Goal: Transaction & Acquisition: Purchase product/service

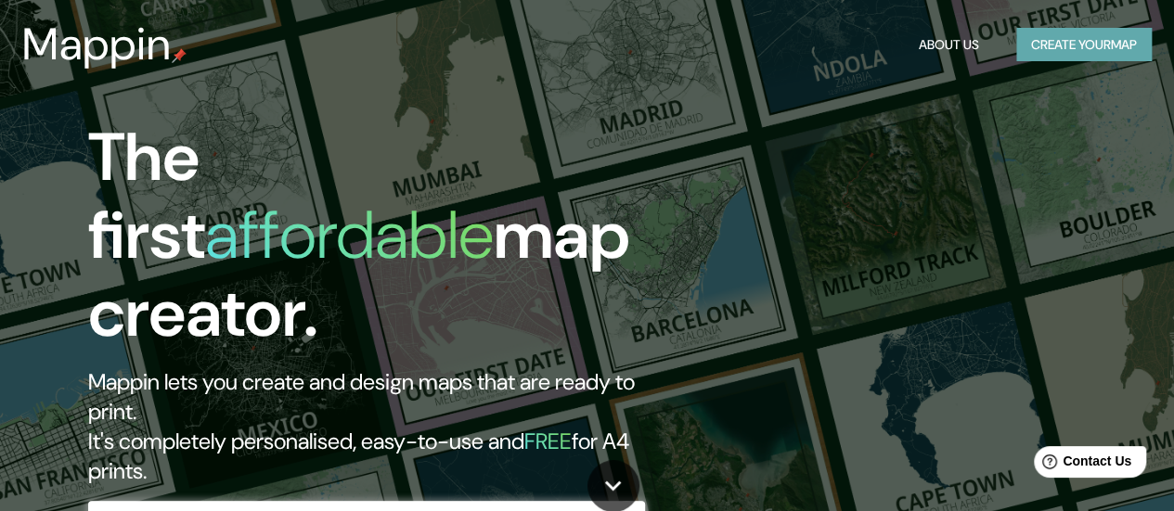
click at [1074, 50] on button "Create your map" at bounding box center [1083, 45] width 135 height 34
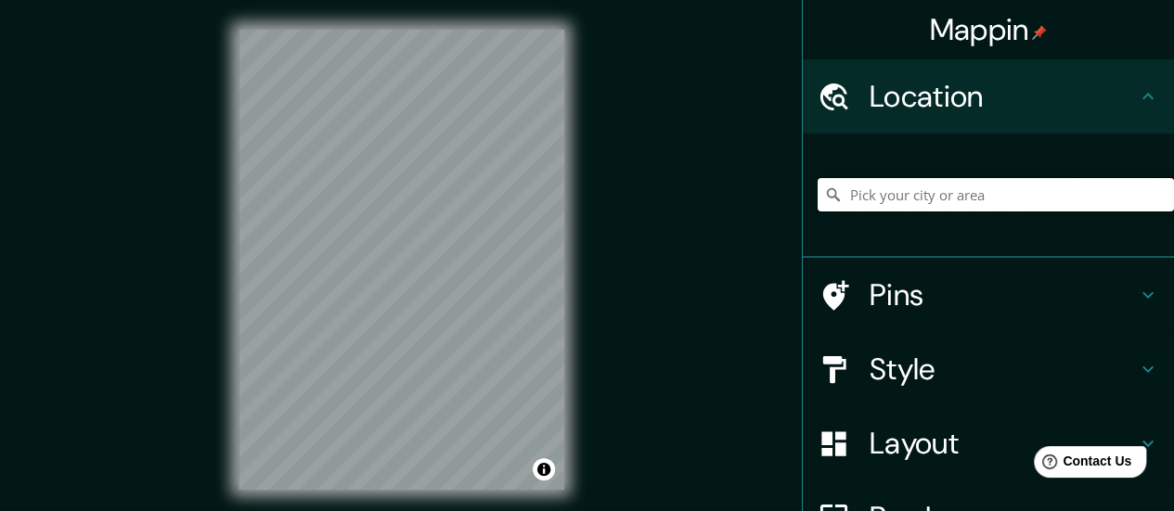
click at [896, 198] on input "Pick your city or area" at bounding box center [995, 194] width 356 height 33
type input "[GEOGRAPHIC_DATA], [GEOGRAPHIC_DATA], [GEOGRAPHIC_DATA]"
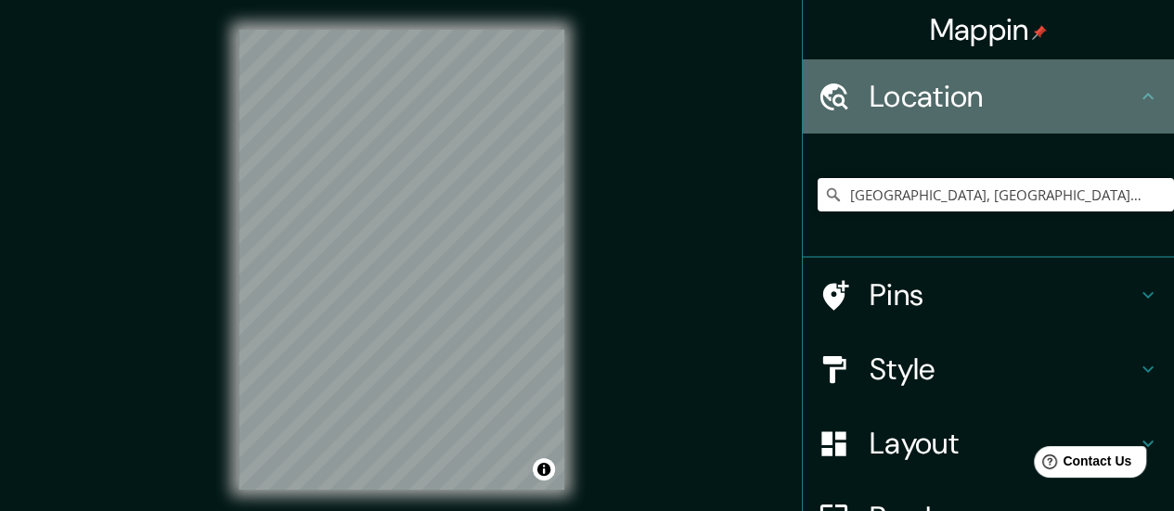
click at [919, 86] on h4 "Location" at bounding box center [1002, 96] width 267 height 37
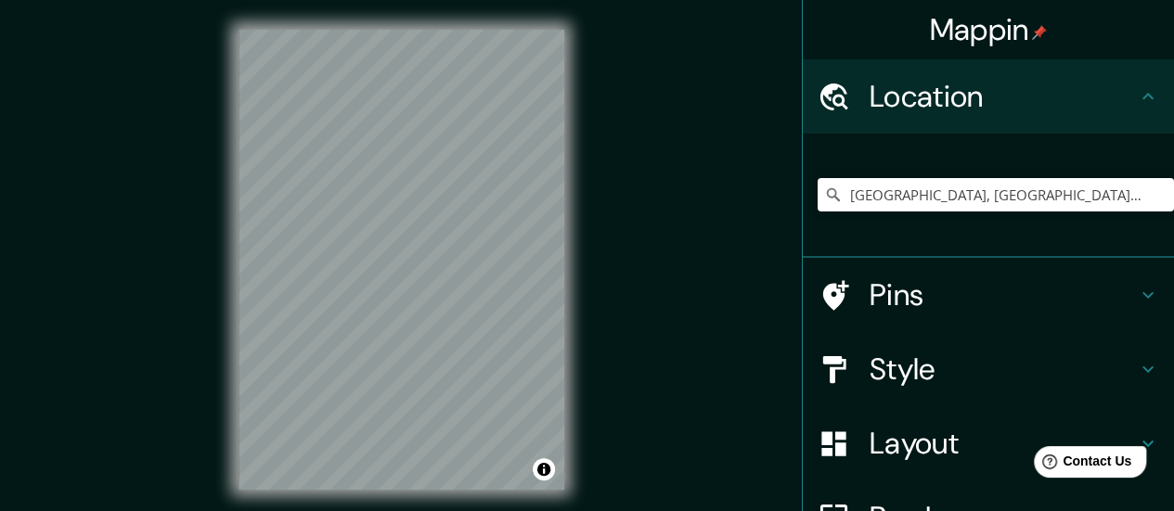
click at [879, 455] on h4 "Layout" at bounding box center [1002, 443] width 267 height 37
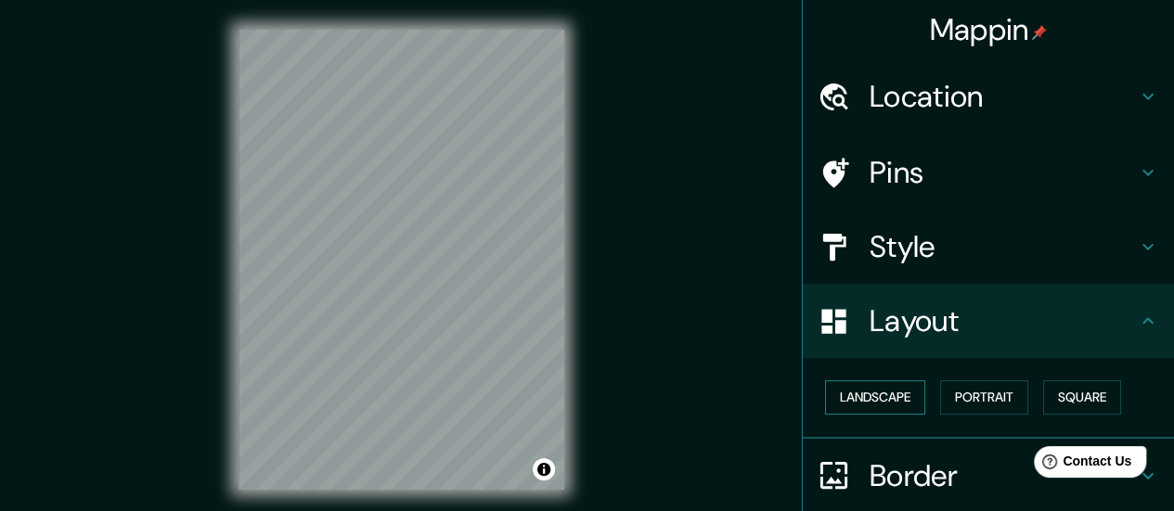
click at [901, 400] on button "Landscape" at bounding box center [875, 397] width 100 height 34
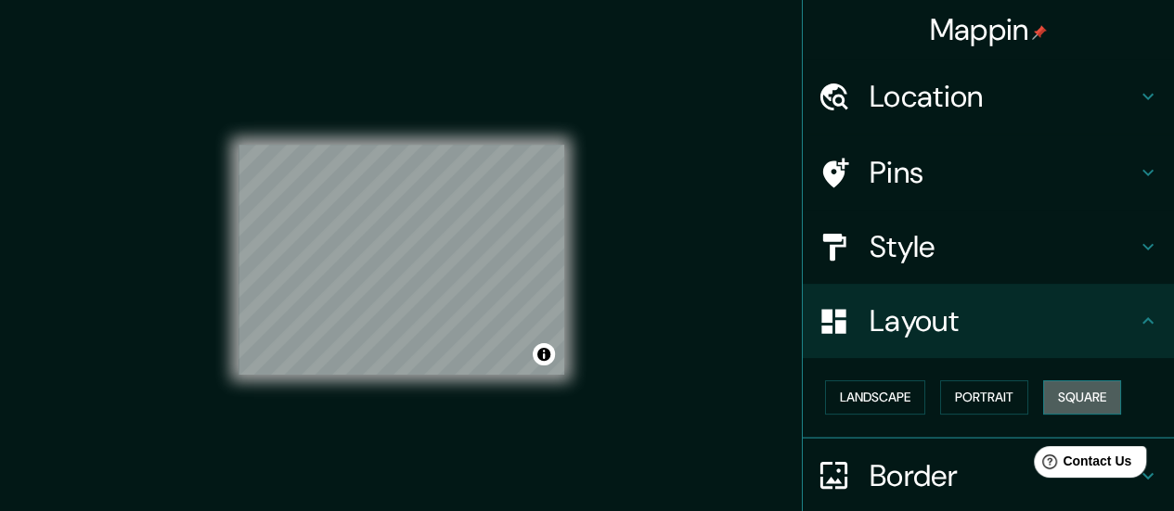
click at [1050, 390] on button "Square" at bounding box center [1082, 397] width 78 height 34
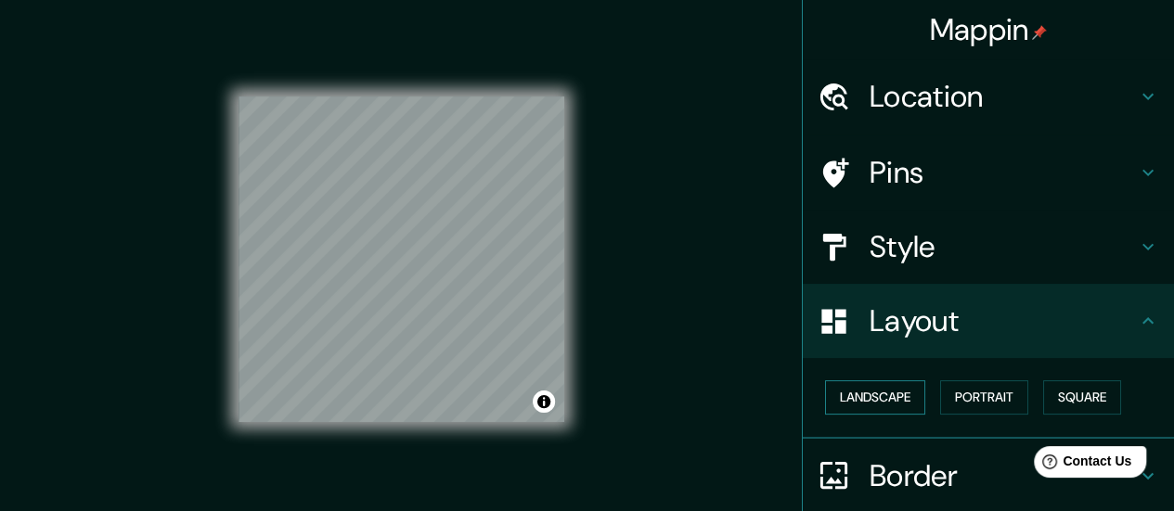
click at [891, 405] on button "Landscape" at bounding box center [875, 397] width 100 height 34
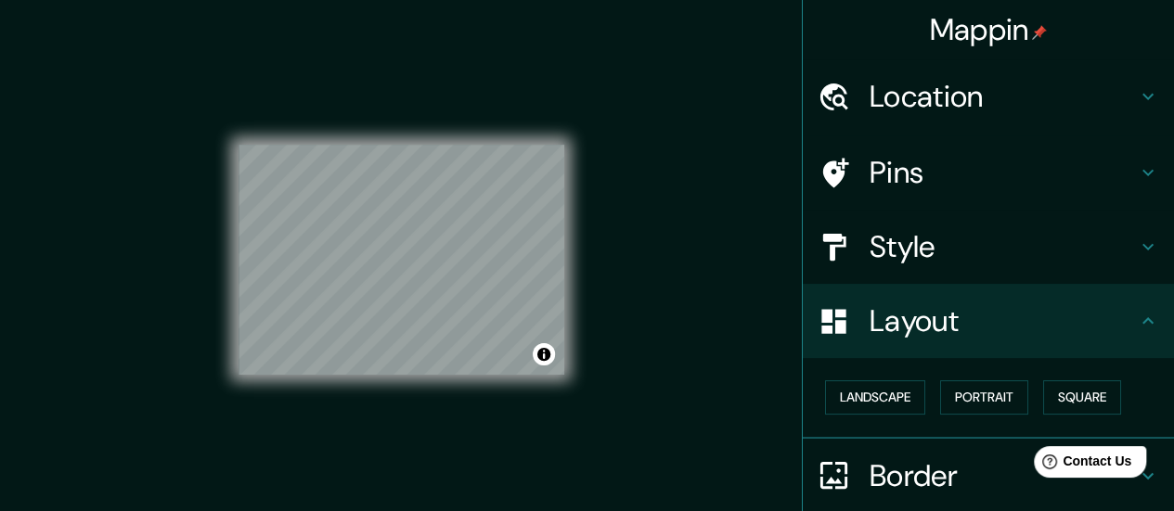
click at [841, 81] on div at bounding box center [843, 97] width 52 height 32
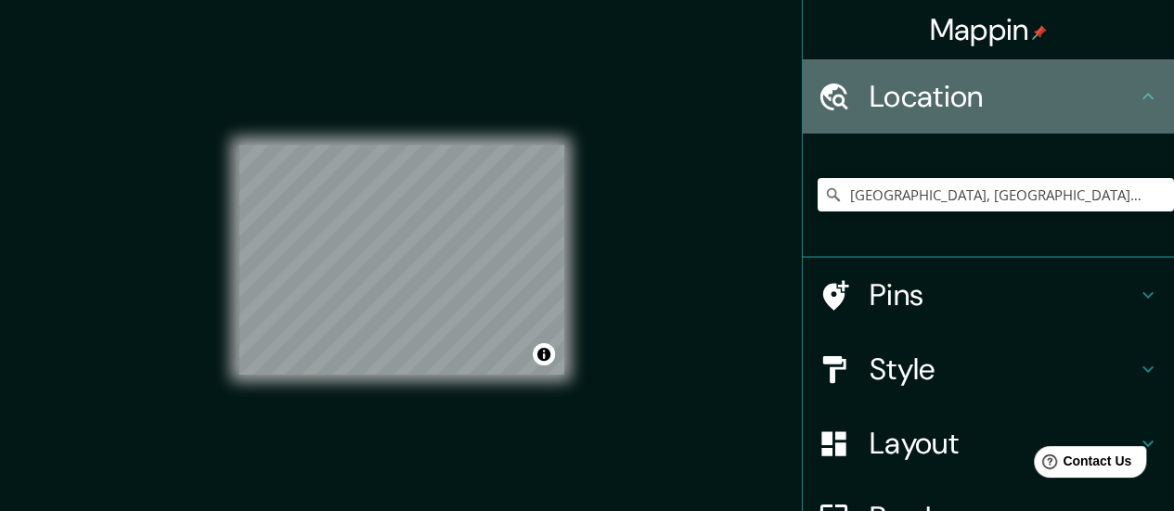
click at [1017, 118] on div "Location" at bounding box center [987, 96] width 371 height 74
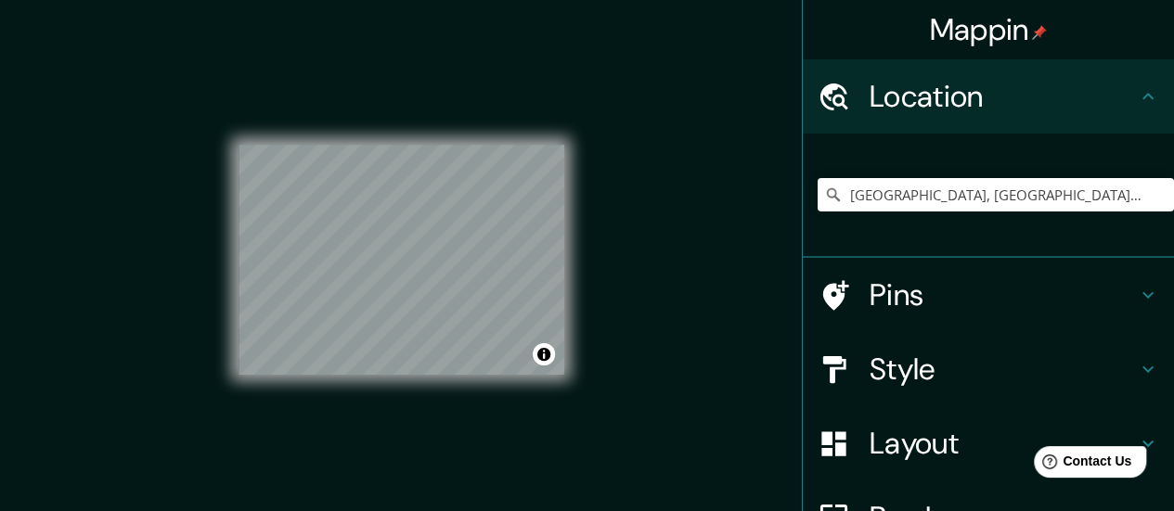
click at [895, 353] on h4 "Style" at bounding box center [1002, 369] width 267 height 37
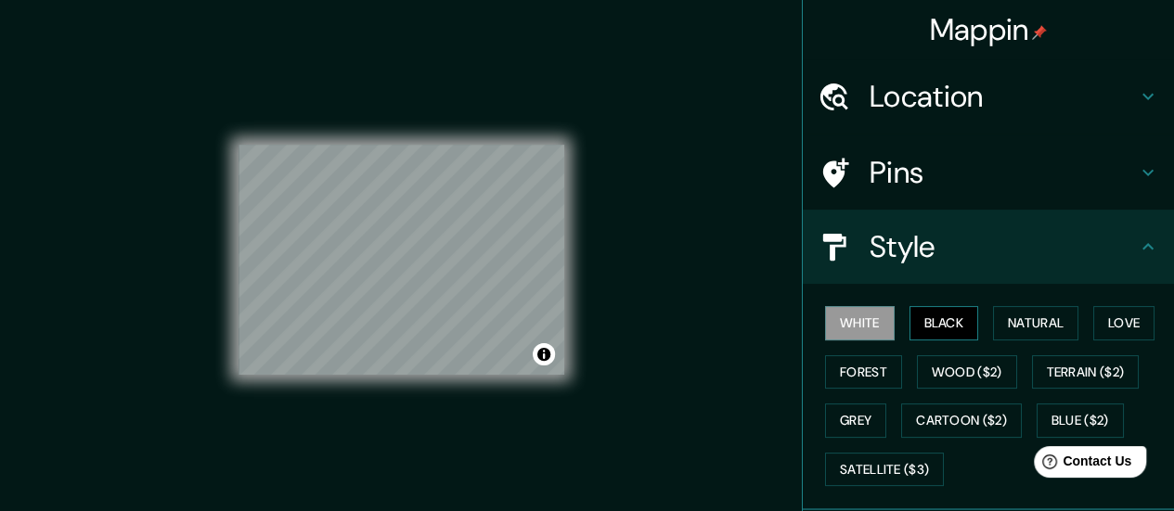
click at [930, 335] on button "Black" at bounding box center [944, 323] width 70 height 34
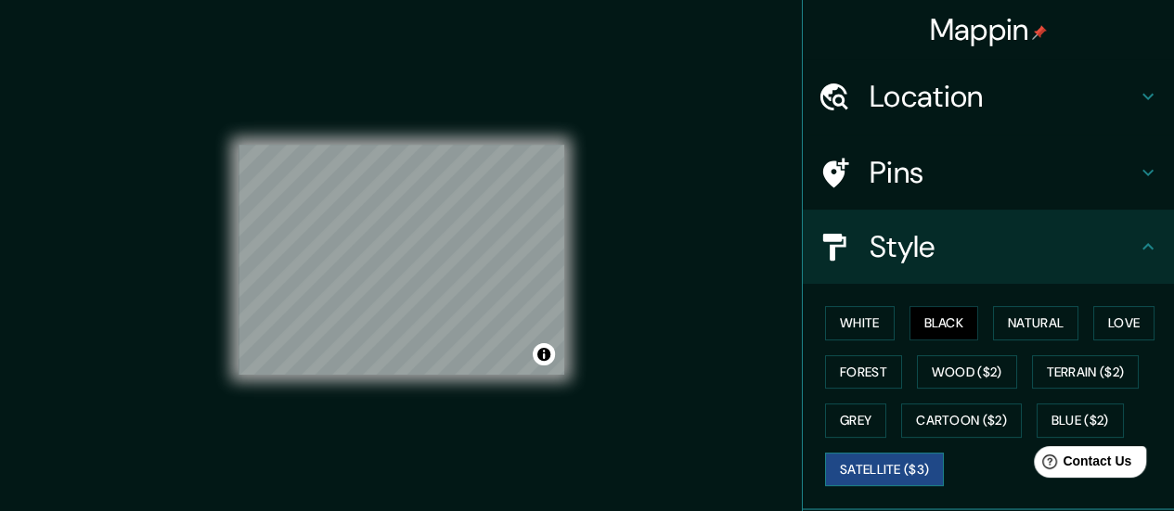
click at [891, 466] on button "Satellite ($3)" at bounding box center [884, 470] width 119 height 34
click at [898, 180] on h4 "Pins" at bounding box center [1002, 172] width 267 height 37
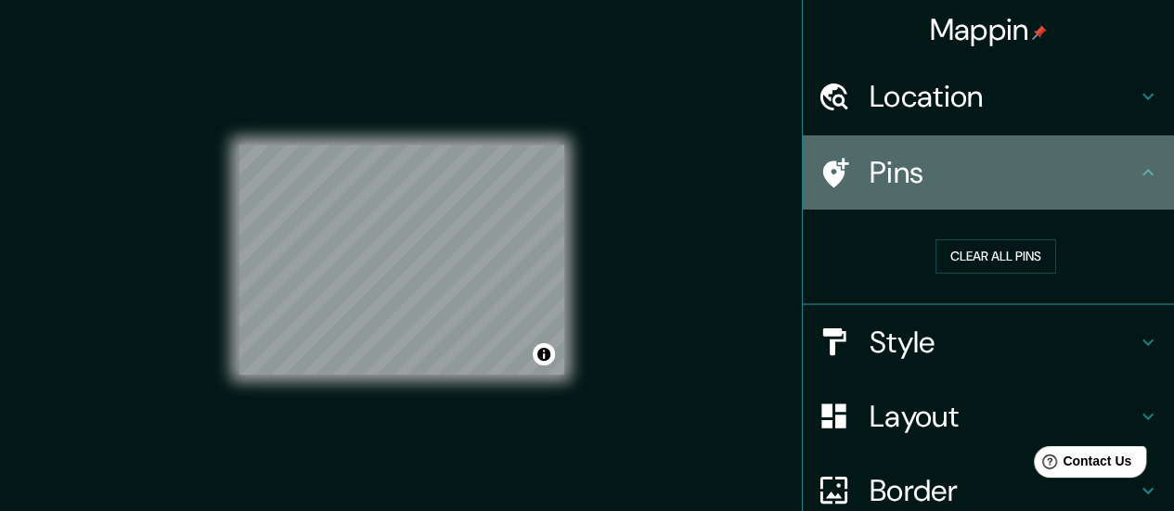
click at [940, 154] on h4 "Pins" at bounding box center [1002, 172] width 267 height 37
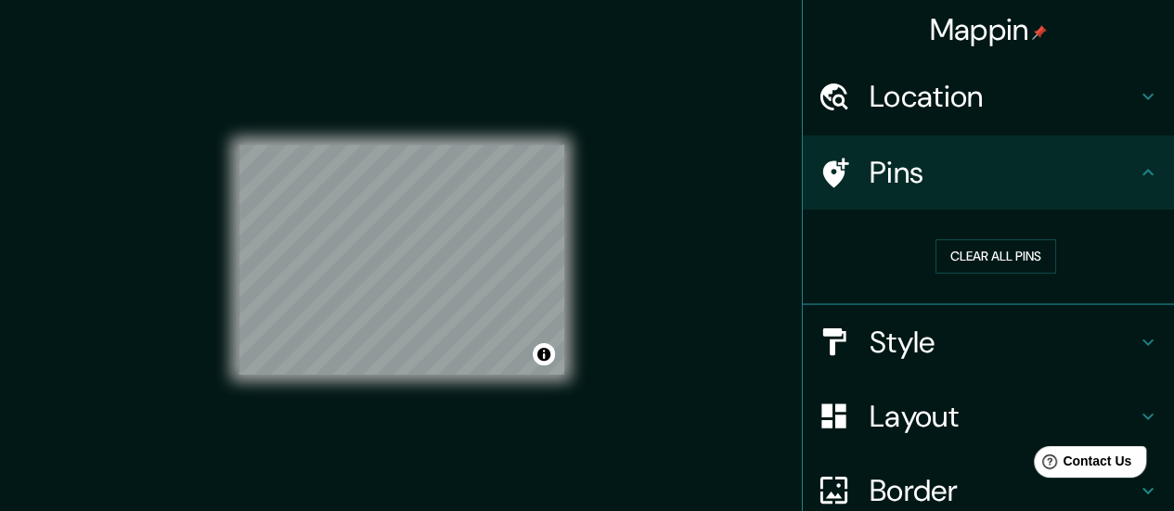
click at [869, 409] on h4 "Layout" at bounding box center [1002, 416] width 267 height 37
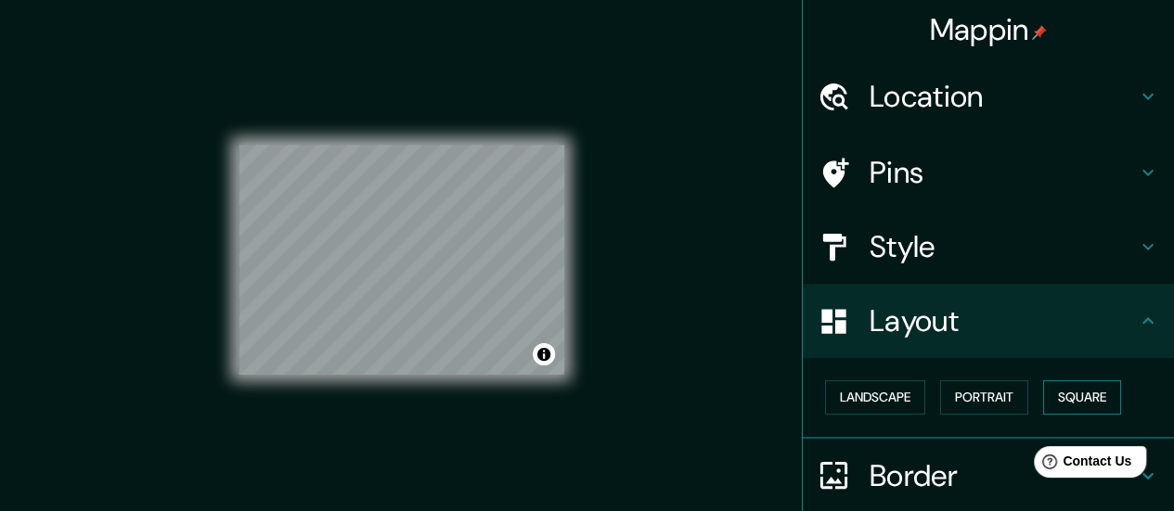
click at [1082, 396] on button "Square" at bounding box center [1082, 397] width 78 height 34
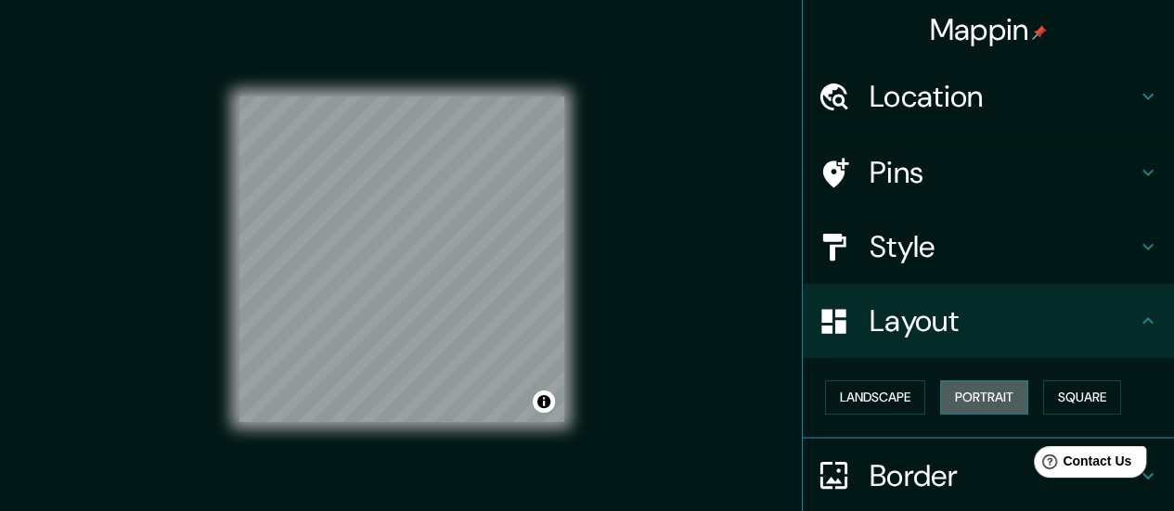
click at [982, 389] on button "Portrait" at bounding box center [984, 397] width 88 height 34
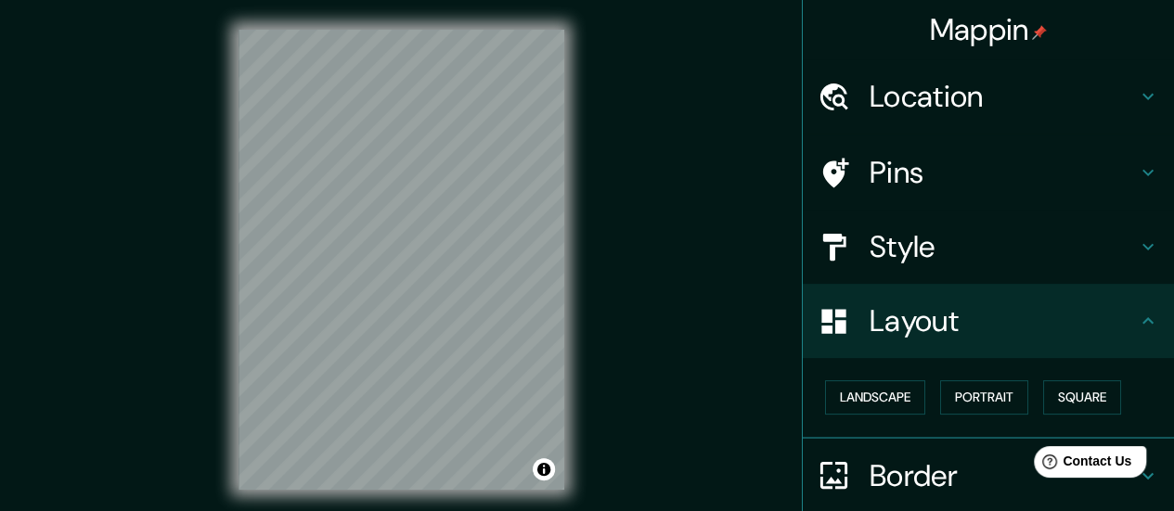
click at [659, 345] on div "Mappin Location [GEOGRAPHIC_DATA], [GEOGRAPHIC_DATA], [GEOGRAPHIC_DATA] [GEOGRA…" at bounding box center [587, 274] width 1174 height 549
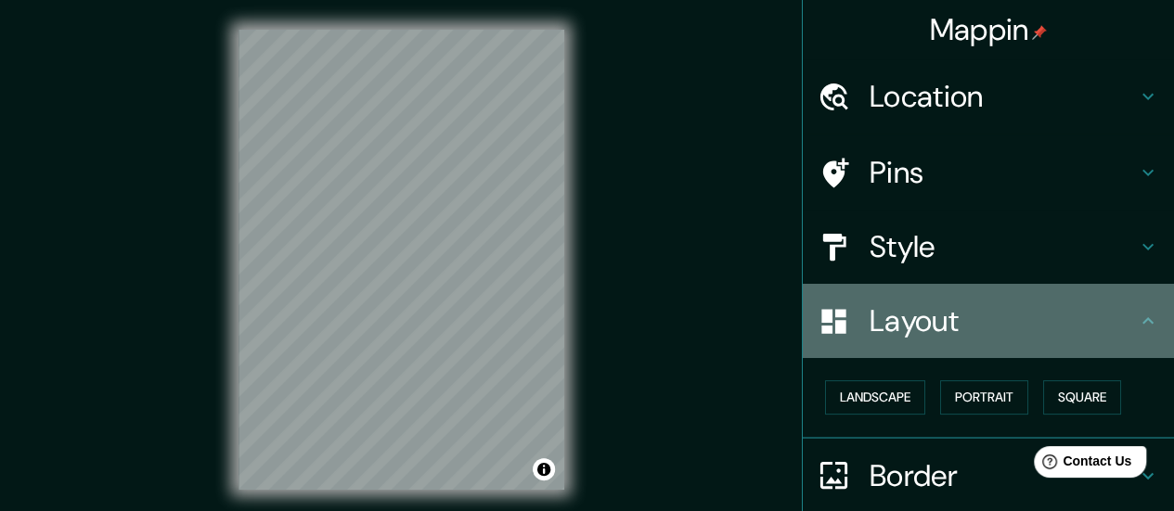
click at [918, 304] on h4 "Layout" at bounding box center [1002, 320] width 267 height 37
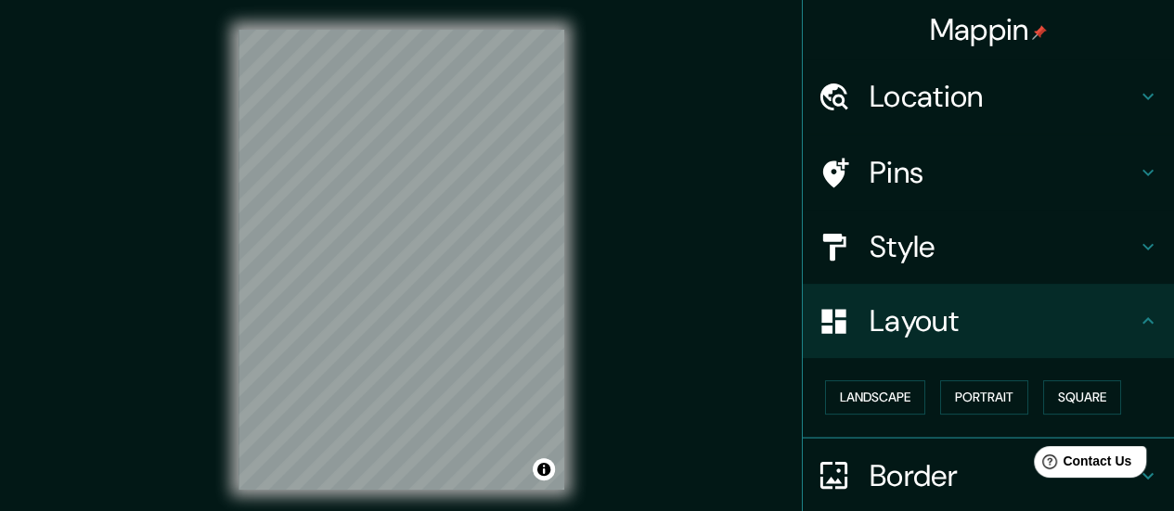
click at [1149, 318] on div "Layout" at bounding box center [987, 321] width 371 height 74
click at [1136, 320] on icon at bounding box center [1147, 321] width 22 height 22
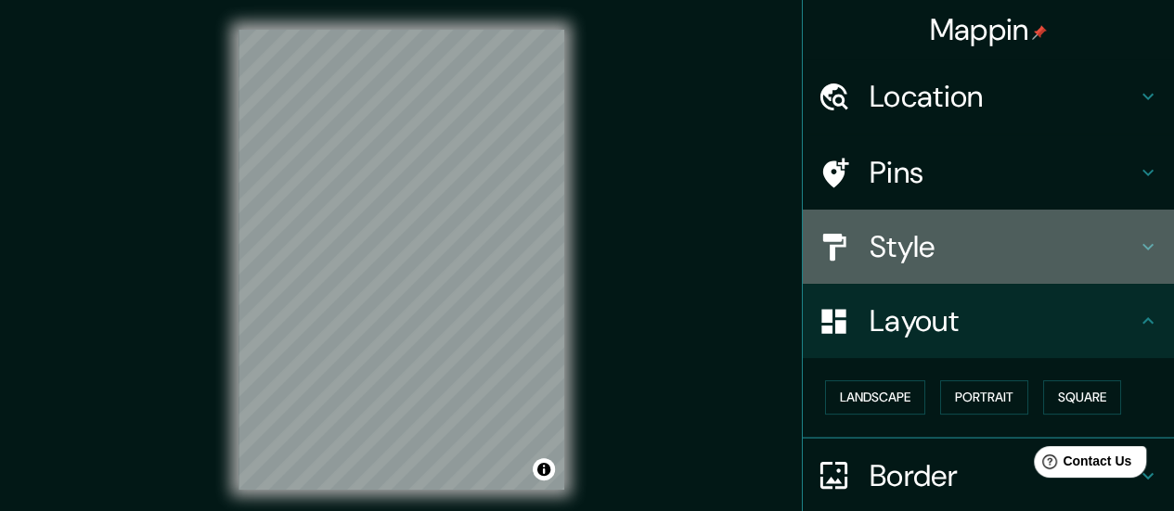
click at [1128, 261] on div "Style" at bounding box center [987, 247] width 371 height 74
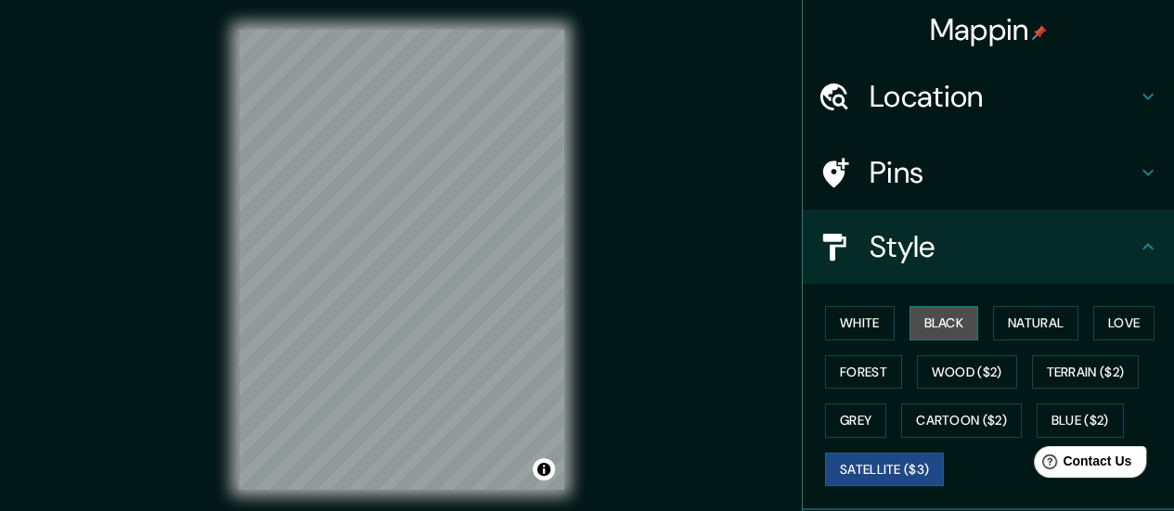
click at [930, 333] on button "Black" at bounding box center [944, 323] width 70 height 34
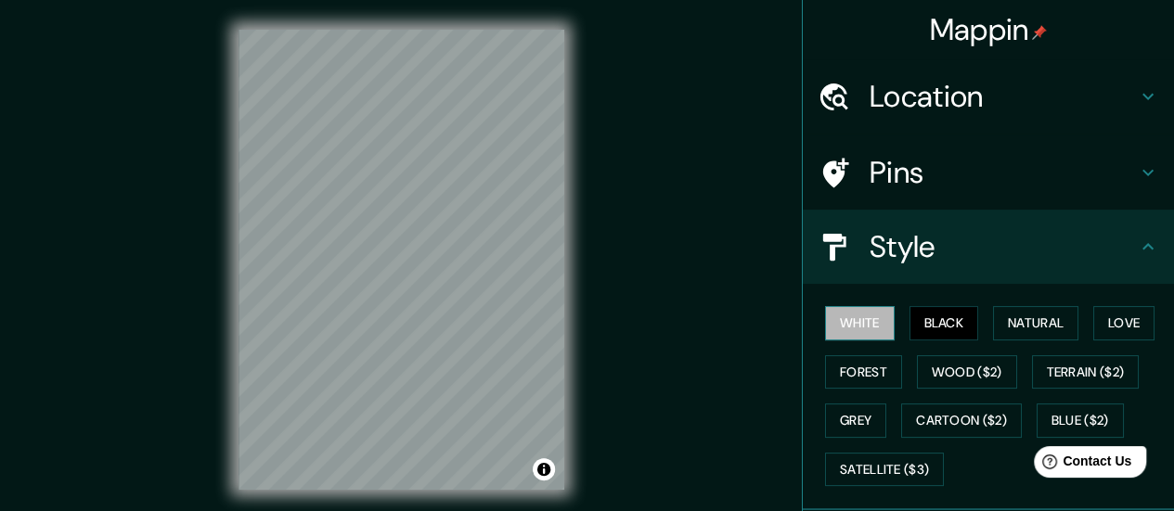
click at [844, 323] on button "White" at bounding box center [860, 323] width 70 height 34
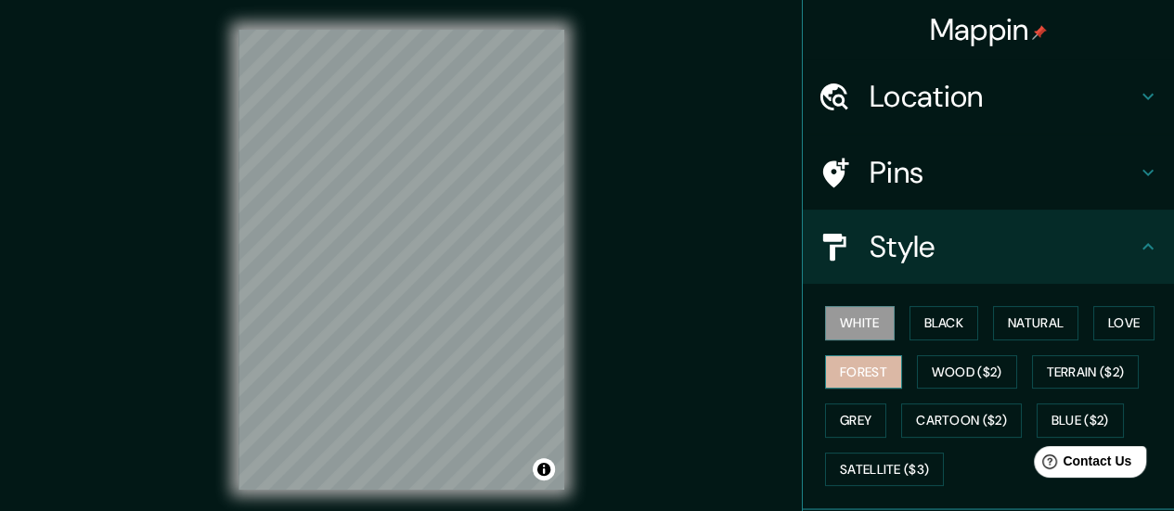
click at [866, 379] on button "Forest" at bounding box center [863, 372] width 77 height 34
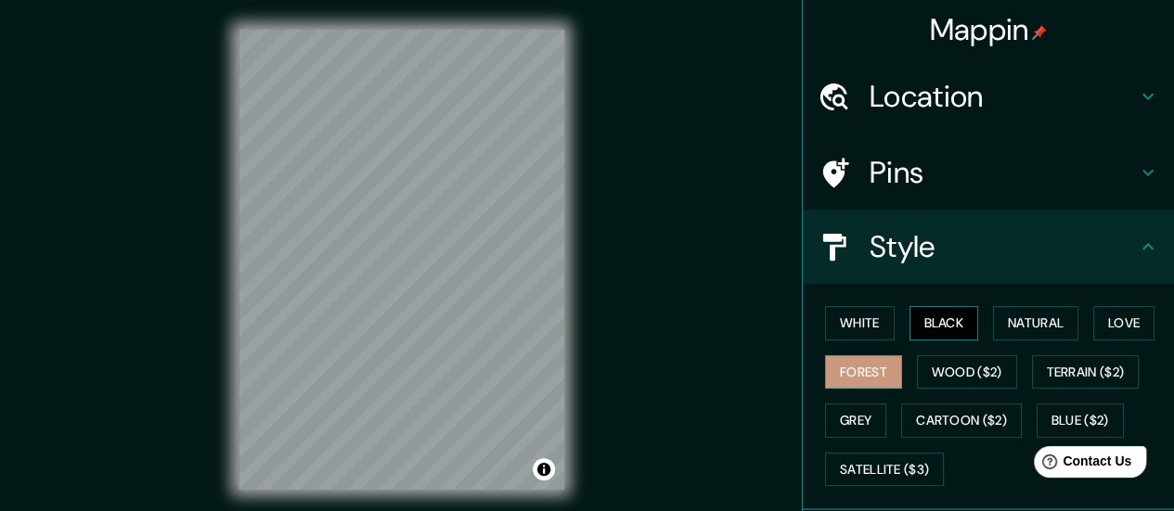
click at [948, 326] on button "Black" at bounding box center [944, 323] width 70 height 34
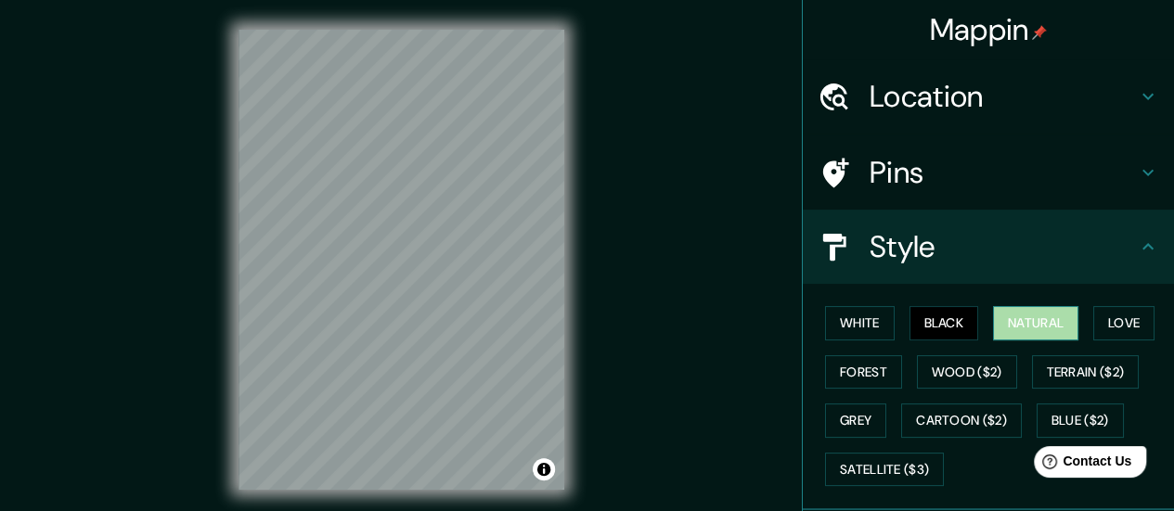
click at [1001, 327] on button "Natural" at bounding box center [1035, 323] width 85 height 34
